Goal: Submit feedback/report problem: Submit feedback/report problem

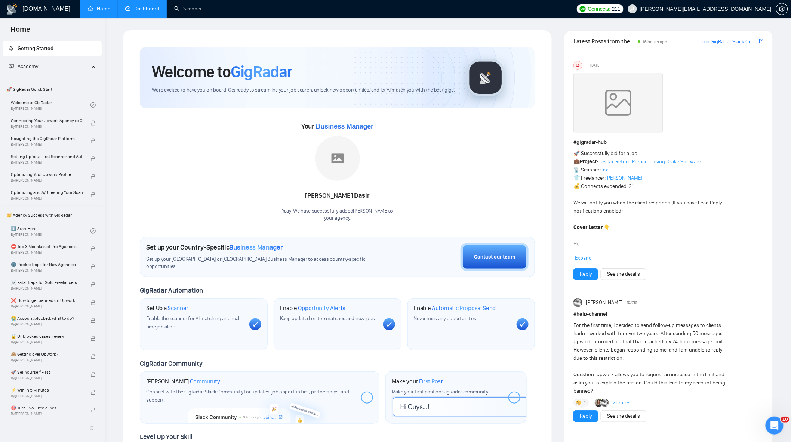
click at [159, 12] on link "Dashboard" at bounding box center [142, 9] width 34 height 6
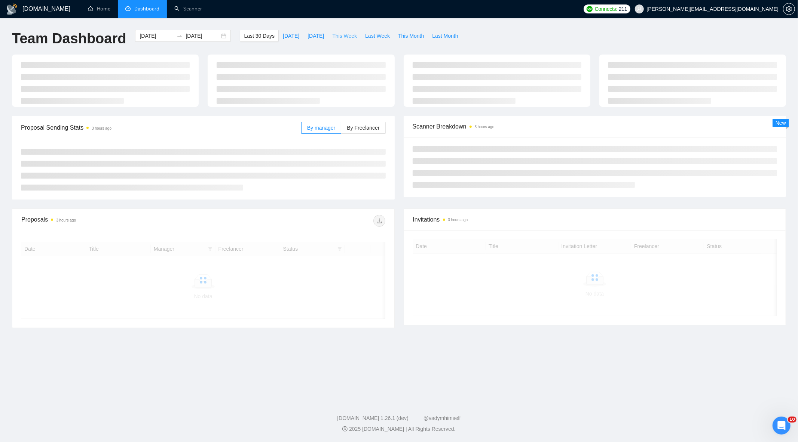
click at [348, 35] on span "This Week" at bounding box center [344, 36] width 25 height 8
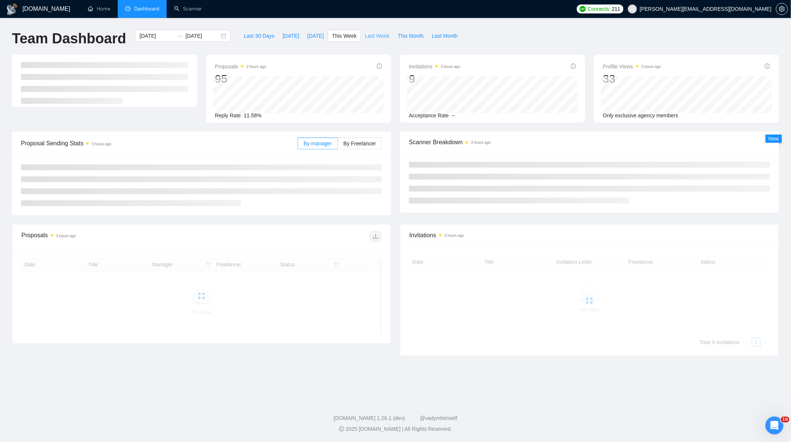
type input "[DATE]"
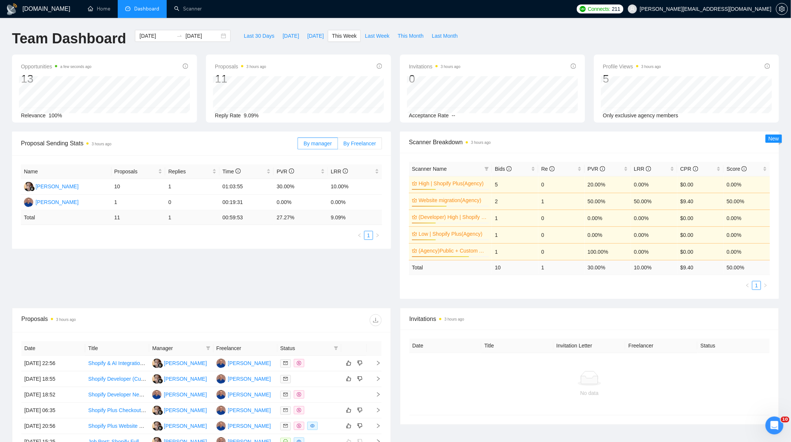
click at [371, 148] on label "By Freelancer" at bounding box center [360, 144] width 44 height 12
click at [338, 145] on input "By Freelancer" at bounding box center [338, 145] width 0 height 0
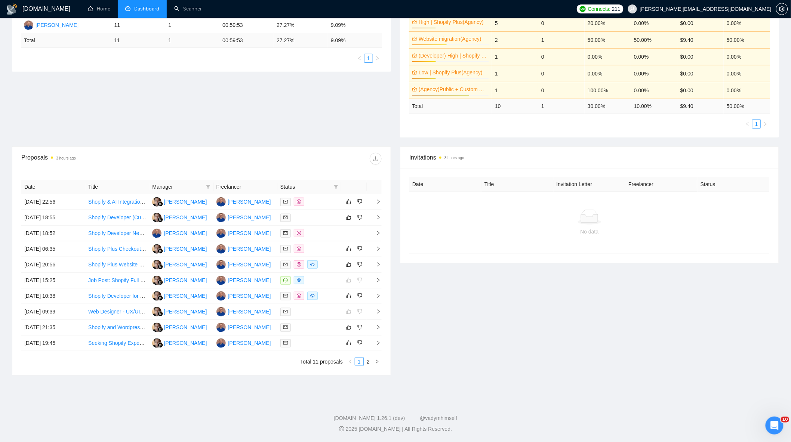
scroll to position [165, 0]
click at [316, 230] on div at bounding box center [309, 233] width 58 height 9
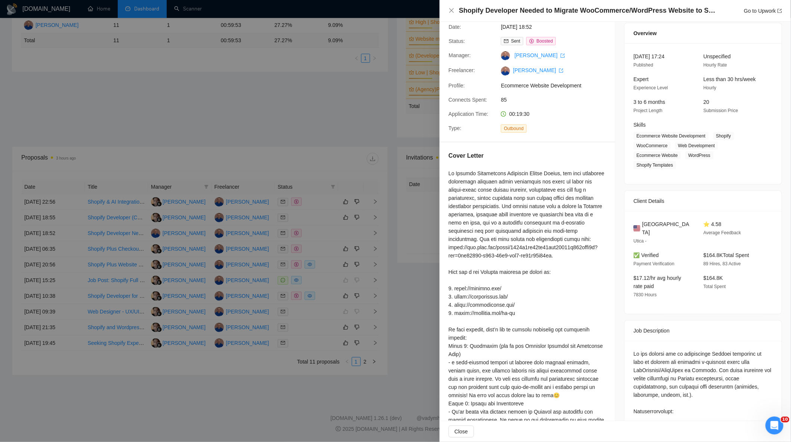
scroll to position [0, 0]
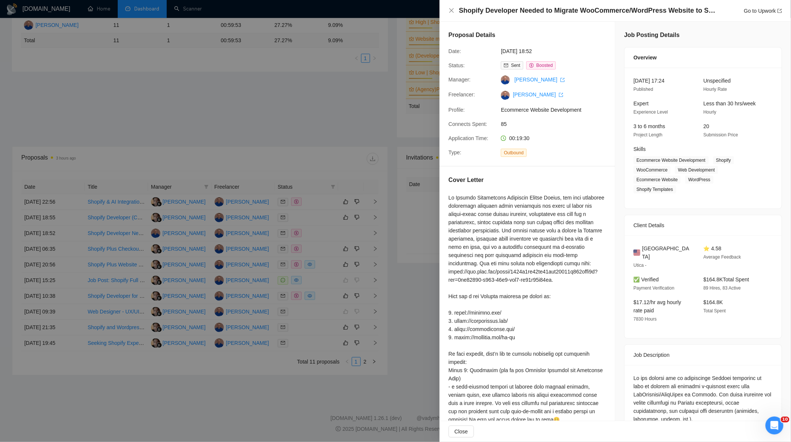
click at [302, 112] on div at bounding box center [395, 221] width 791 height 442
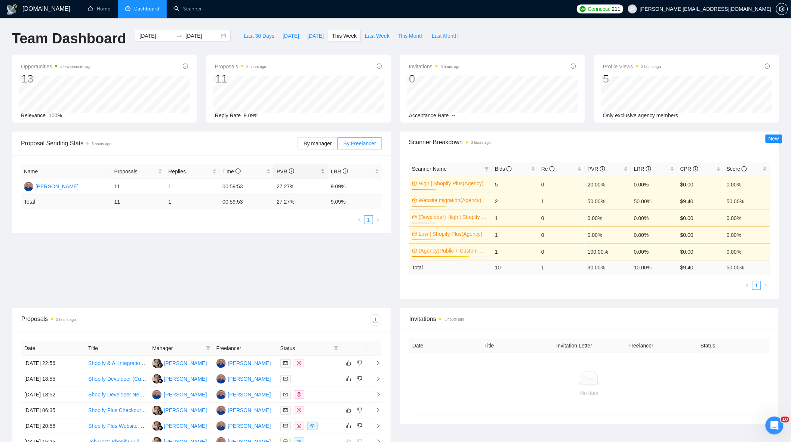
scroll to position [165, 0]
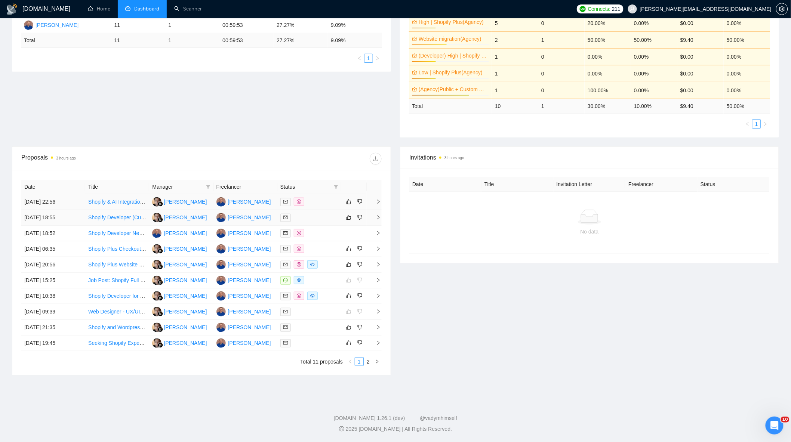
click at [321, 206] on td at bounding box center [309, 202] width 64 height 16
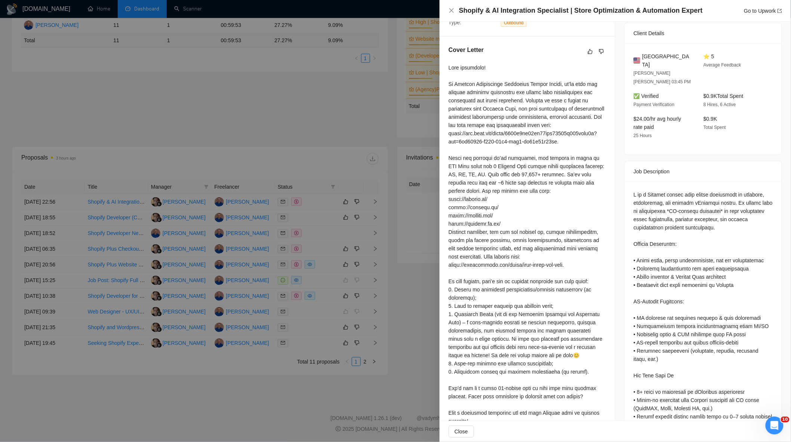
scroll to position [227, 0]
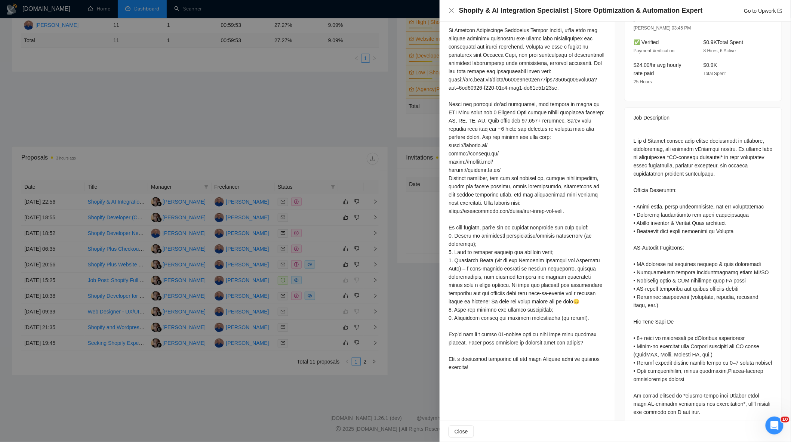
click at [308, 107] on div at bounding box center [395, 221] width 791 height 442
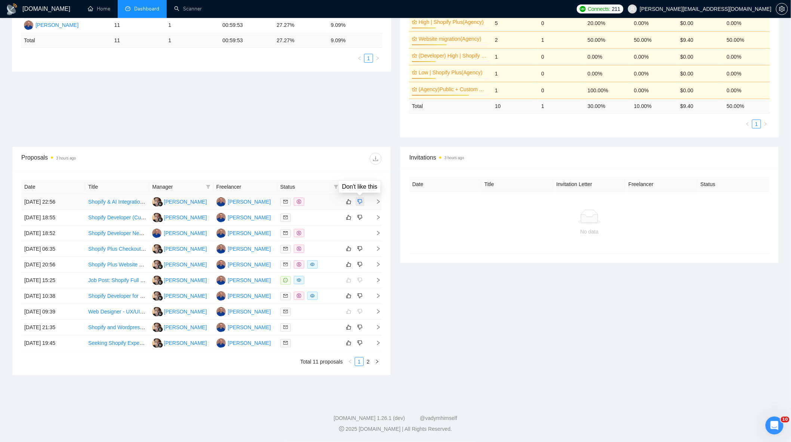
click at [361, 199] on icon "dislike" at bounding box center [359, 202] width 5 height 6
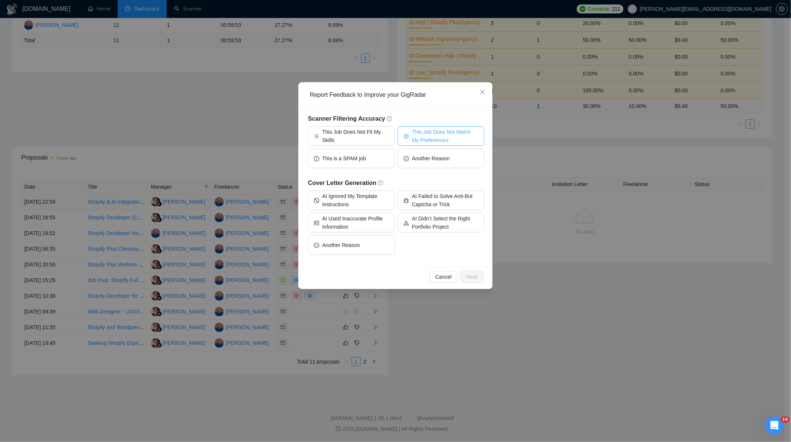
click at [454, 139] on span "This Job Does Not Match My Preferences" at bounding box center [445, 136] width 67 height 16
click at [372, 141] on span "This Job Does Not Fit My Skills" at bounding box center [355, 136] width 67 height 16
click at [374, 135] on span "This Job Does Not Fit My Skills" at bounding box center [355, 136] width 69 height 16
click at [473, 276] on span "Next" at bounding box center [472, 277] width 11 height 8
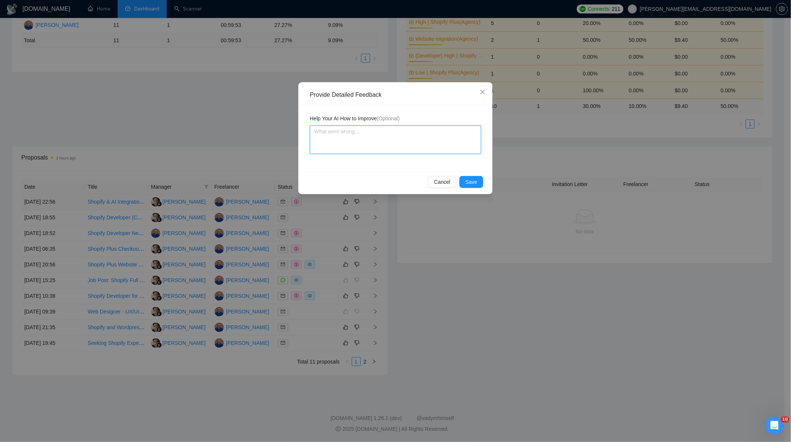
click at [388, 148] on textarea at bounding box center [395, 140] width 171 height 28
type textarea "I"
type textarea "In"
type textarea "In t"
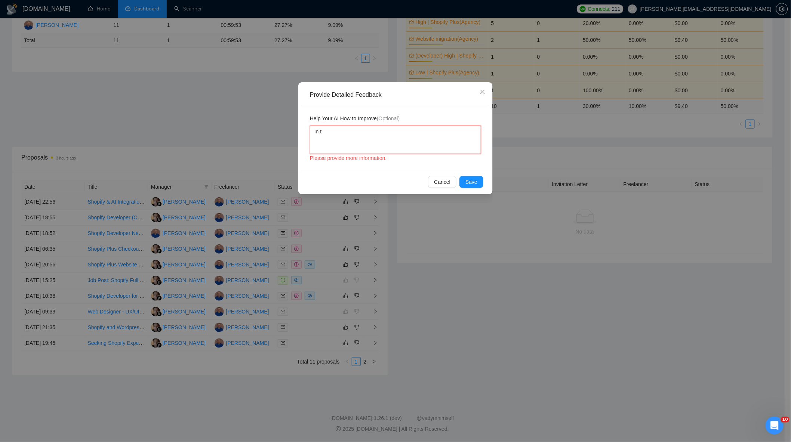
type textarea "In th"
type textarea "In this"
type textarea "In this J"
type textarea "In this Jo"
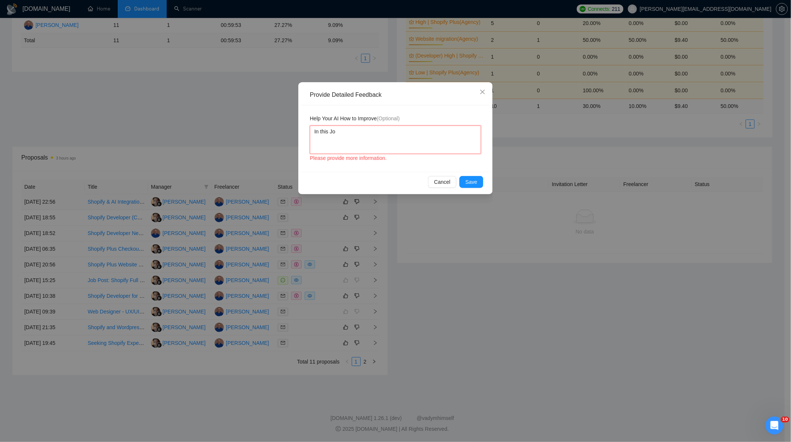
type textarea "In this Job"
type textarea "In this Job PP"
type textarea "In this Job PPo"
type textarea "In this Job PPos"
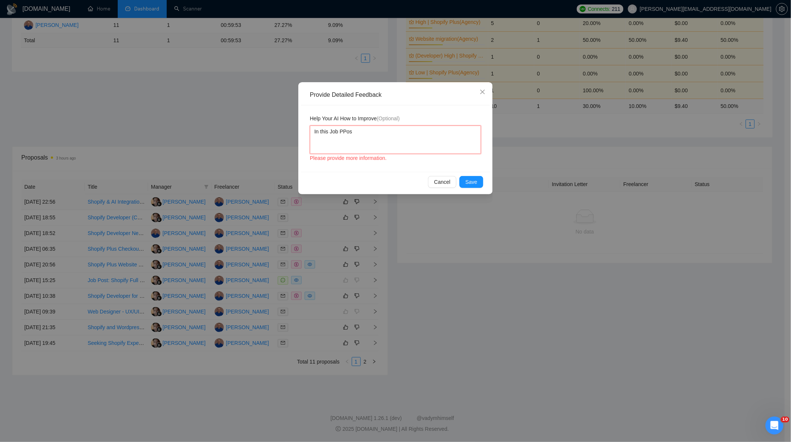
type textarea "In this Job PPost"
type textarea "In this Job PPos"
type textarea "In this Job PPo"
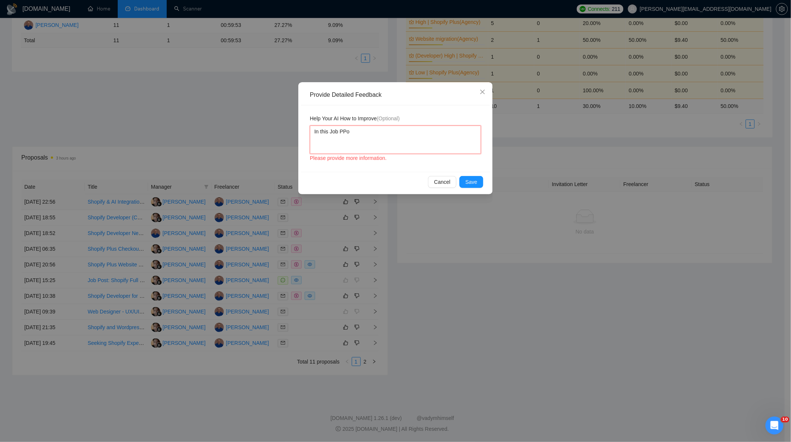
type textarea "In this Job PP"
type textarea "In this Job P"
type textarea "In this Job Po"
type textarea "In this Job Pos"
type textarea "In this Job Post"
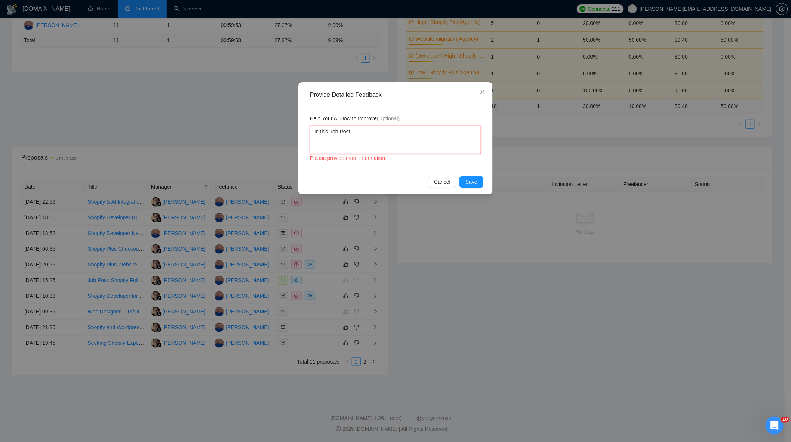
type textarea "In this Job Post"
type textarea "In this Job Post p"
type textarea "In this Job Post pe"
type textarea "In this Job Post per"
type textarea "In this Job Post perso"
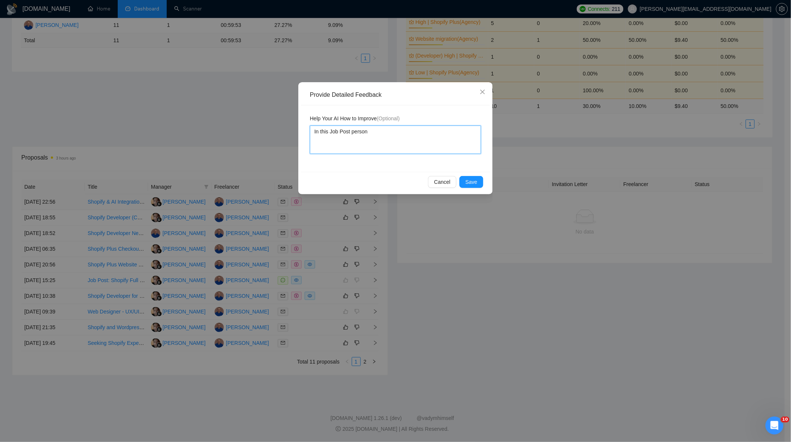
type textarea "In this Job Post person"
type textarea "In this Job Post person d"
type textarea "In this Job Post person de"
type textarea "In this Job Post person des"
type textarea "In this Job Post person desc"
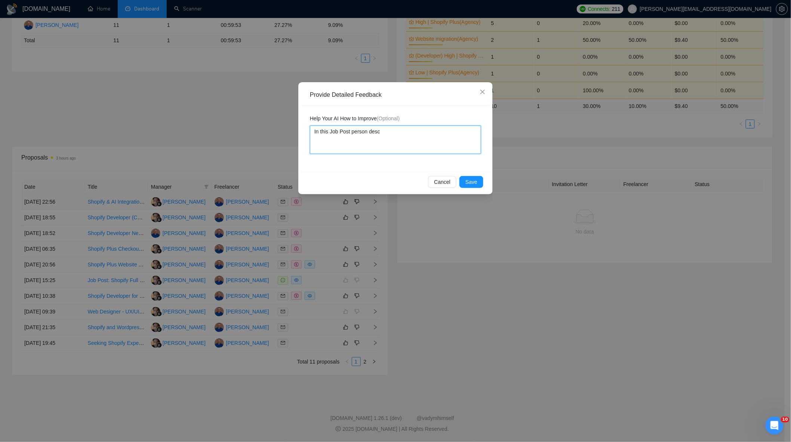
type textarea "In this Job Post person descr"
type textarea "In this Job Post person descri"
type textarea "In this Job Post person describ"
type textarea "In this Job Post person describe"
type textarea "In this Job Post person describes"
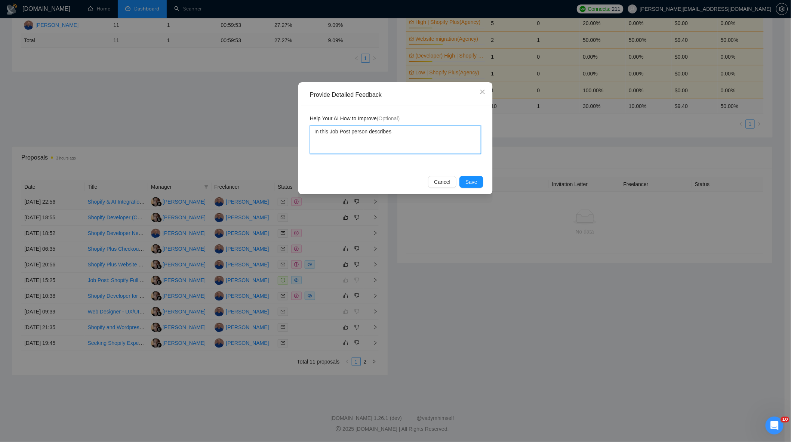
type textarea "In this Job Post person describes h"
type textarea "In this Job Post person describes his"
type textarea "In this Job Post person describes his o"
type textarea "In this Job Post person describes his ow"
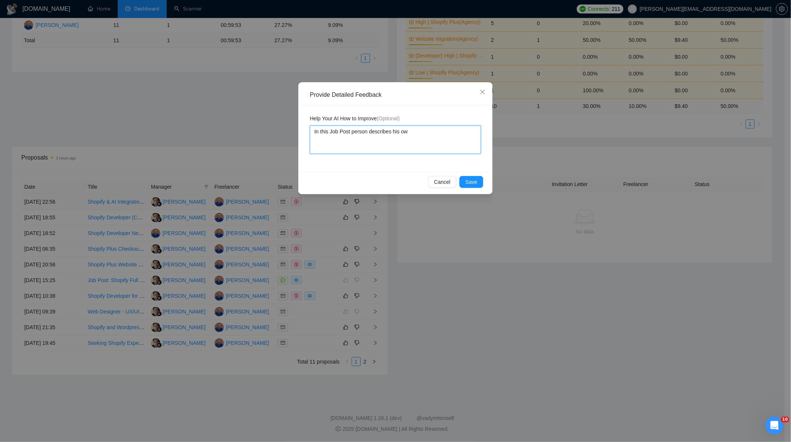
type textarea "In this Job Post person describes his own"
type textarea "In this Job Post person describes his own r"
type textarea "In this Job Post person describes his own re"
type textarea "In this Job Post person describes his own r"
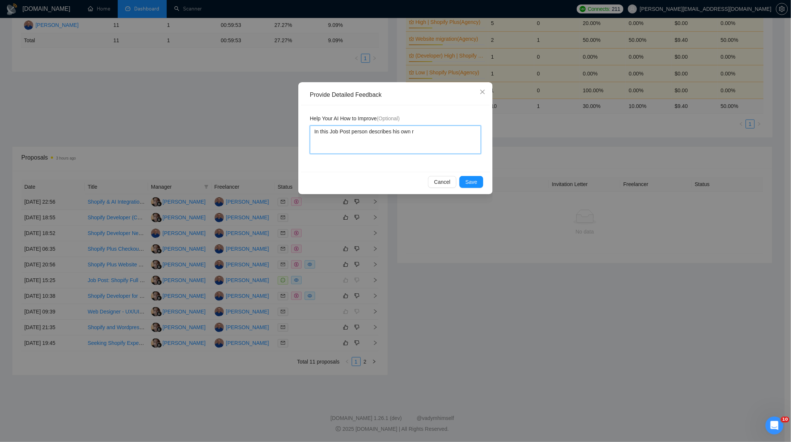
type textarea "In this Job Post person describes his own ro"
type textarea "In this Job Post person describes his own role"
type textarea "In this Job Post person describes his own role,"
type textarea "In this Job Post person describes his own role, a"
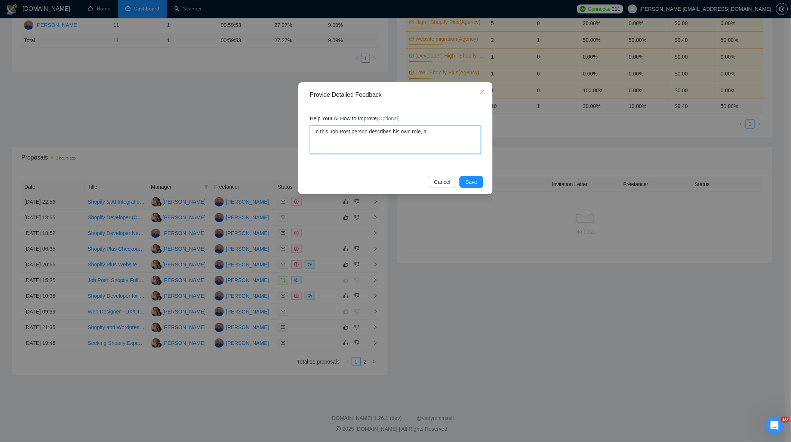
type textarea "In this Job Post person describes his own role, an"
type textarea "In this Job Post person describes his own role, and"
type textarea "In this Job Post person describes his own role, and h"
type textarea "In this Job Post person describes his own role, and he"
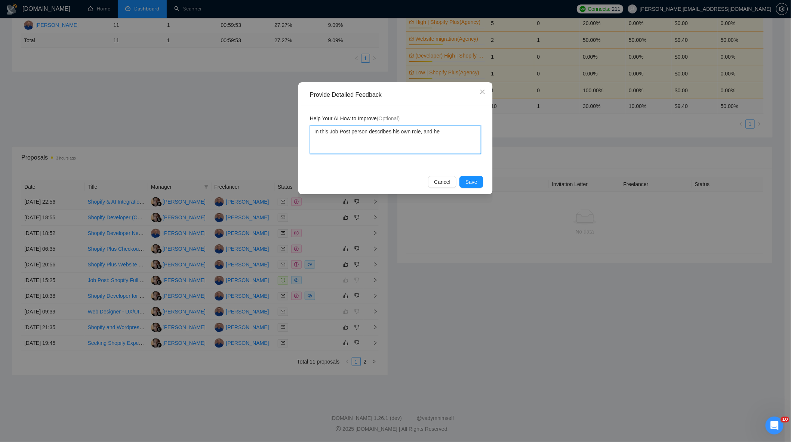
type textarea "In this Job Post person describes his own role, and he"
type textarea "In this Job Post person describes his own role, and he is"
type textarea "In this Job Post person describes his own role, and he is s"
type textarea "In this Job Post person describes his own role, and he is sel"
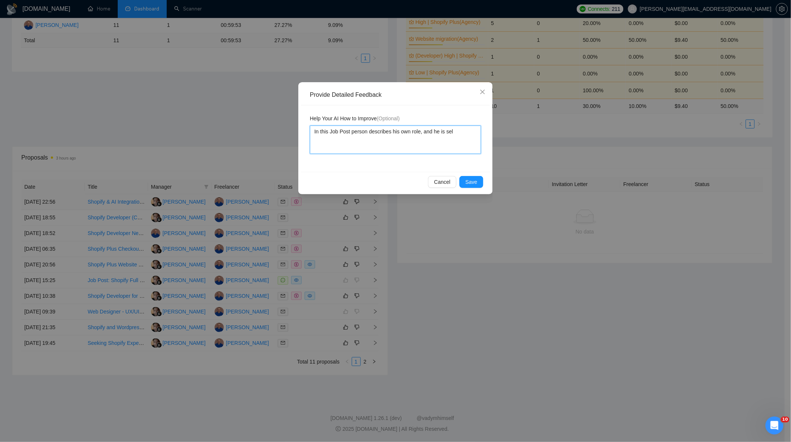
type textarea "In this Job Post person describes his own role, and he is sell"
type textarea "In this Job Post person describes his own role, and he is selli"
type textarea "In this Job Post person describes his own role, and he is sellin"
type textarea "In this Job Post person describes his own role, and he is selling"
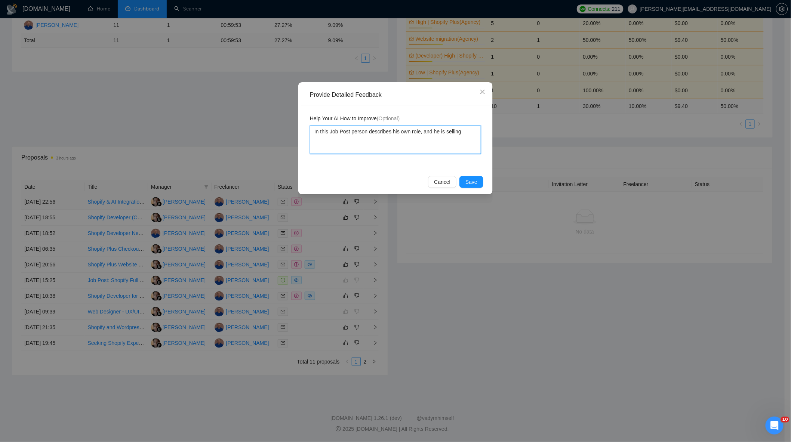
type textarea "In this Job Post person describes his own role, and he is selling h"
type textarea "In this Job Post person describes his own role, and he is selling hi"
type textarea "In this Job Post person describes his own role, and he is selling him"
type textarea "In this Job Post person describes his own role, and he is selling hims"
type textarea "In this Job Post person describes his own role, and he is selling himse"
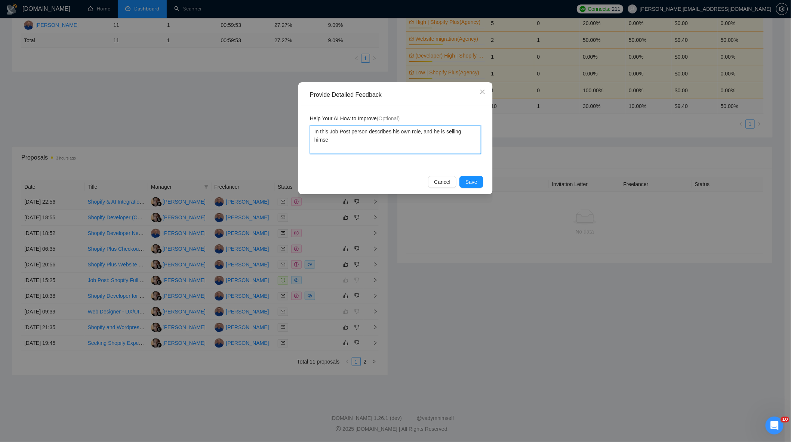
type textarea "In this Job Post person describes his own role, and he is selling [PERSON_NAME]"
type textarea "In this Job Post person describes his own role, and he is selling himself"
type textarea "In this Job Post person describes his own role, and he is selling himself."
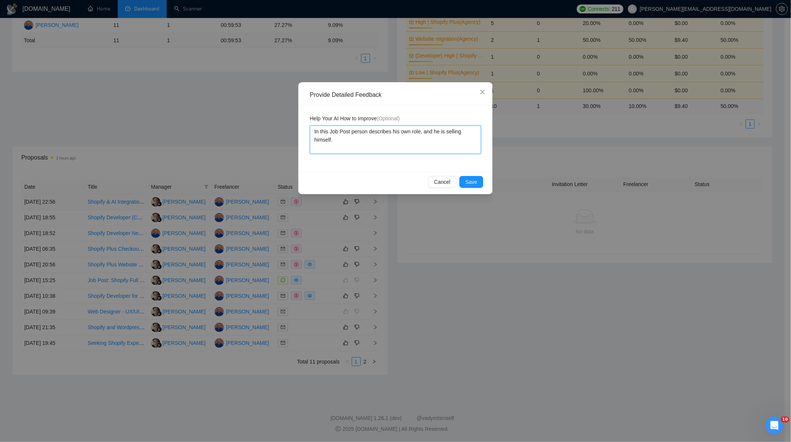
type textarea "In this Job Post person describes his own role, and he is selling himself"
type textarea "In this Job Post person describes his own role, and he is selling himself,"
type textarea "In this Job Post person describes his own role, and he is selling himself, t"
type textarea "In this Job Post person describes his own role, and he is selling himself, th"
type textarea "In this Job Post person describes his own role, and he is selling himself, thi"
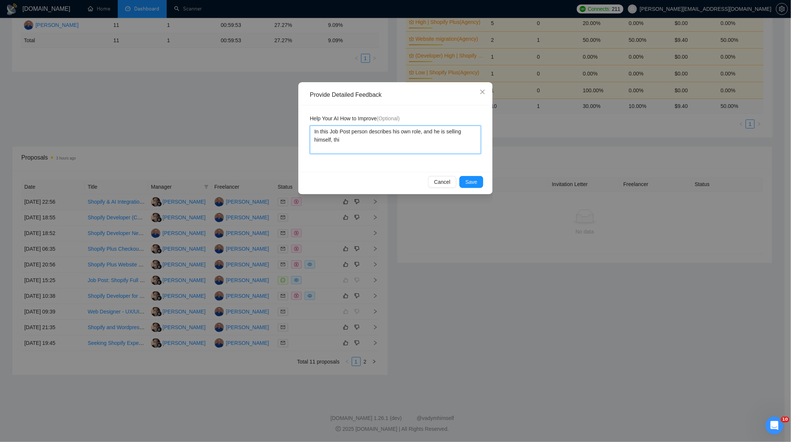
type textarea "In this Job Post person describes his own role, and he is selling himself, this"
type textarea "In this Job Post person describes his own role, and he is selling himself, this…"
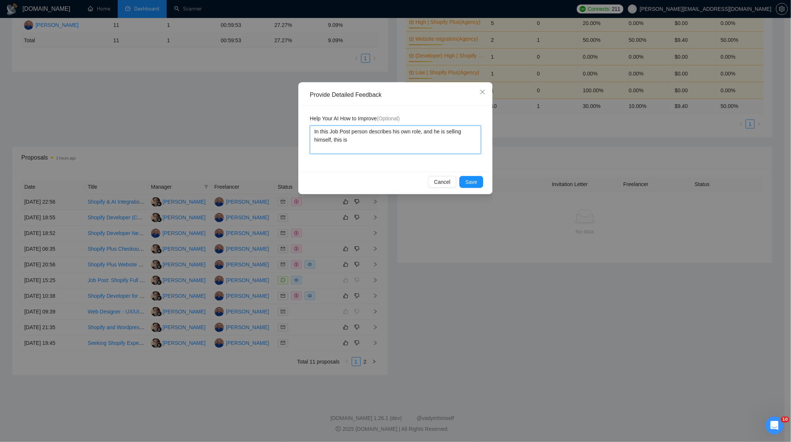
type textarea "In this Job Post person describes his own role, and he is selling himself, this…"
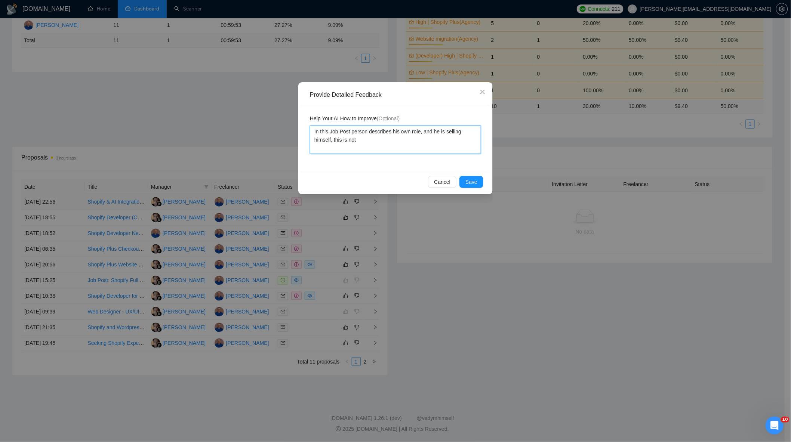
type textarea "In this Job Post person describes his own role, and he is selling himself, this…"
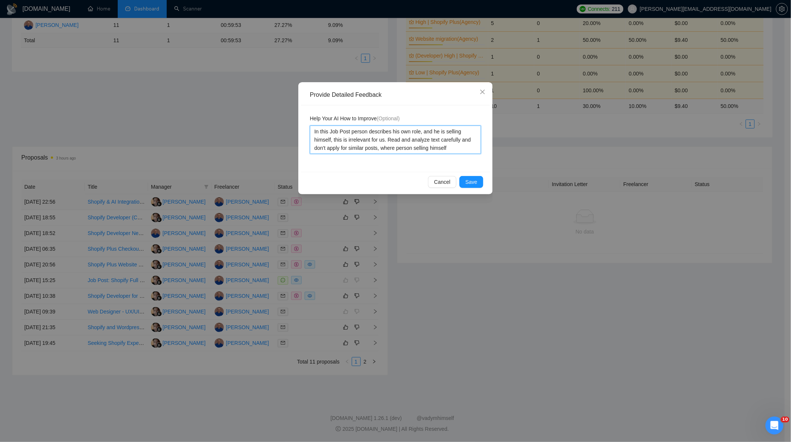
drag, startPoint x: 457, startPoint y: 153, endPoint x: 285, endPoint y: 118, distance: 175.8
click at [285, 118] on div "Provide Detailed Feedback Help Your AI How to Improve (Optional) In this Job Po…" at bounding box center [395, 221] width 791 height 442
click at [477, 184] on button "Save" at bounding box center [472, 182] width 24 height 12
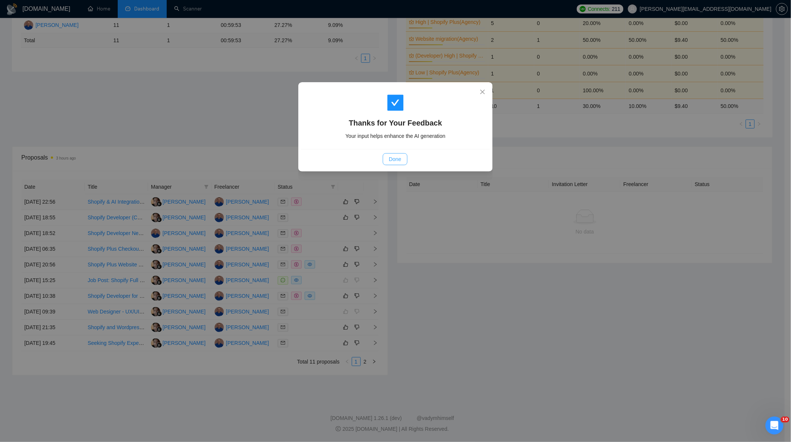
click at [402, 159] on button "Done" at bounding box center [395, 159] width 24 height 12
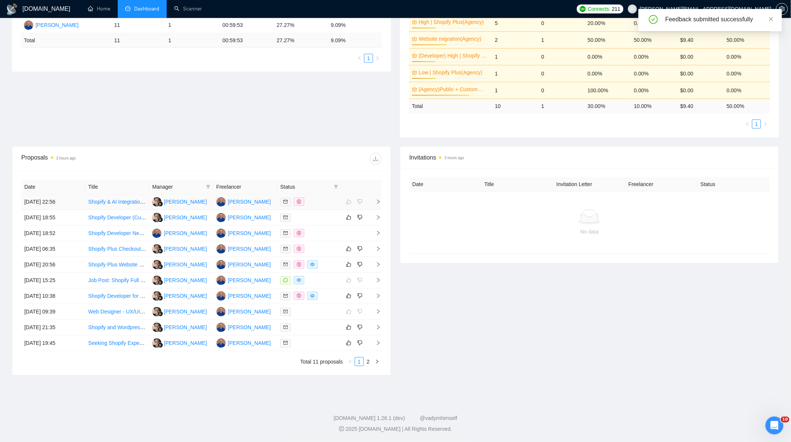
click at [318, 194] on td at bounding box center [309, 202] width 64 height 16
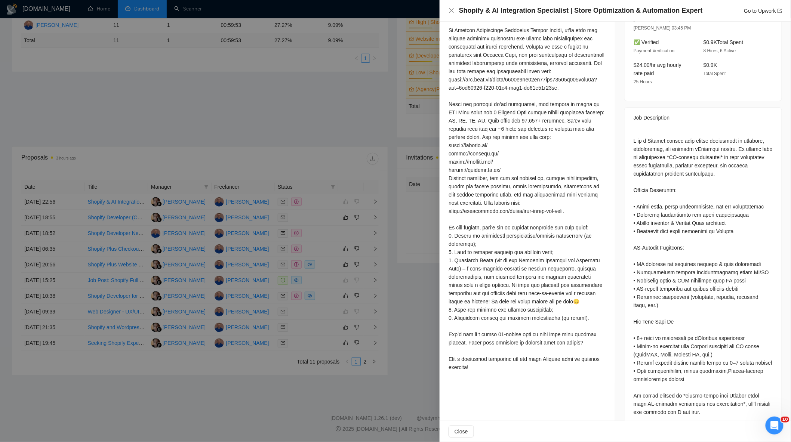
scroll to position [0, 0]
